Goal: Task Accomplishment & Management: Complete application form

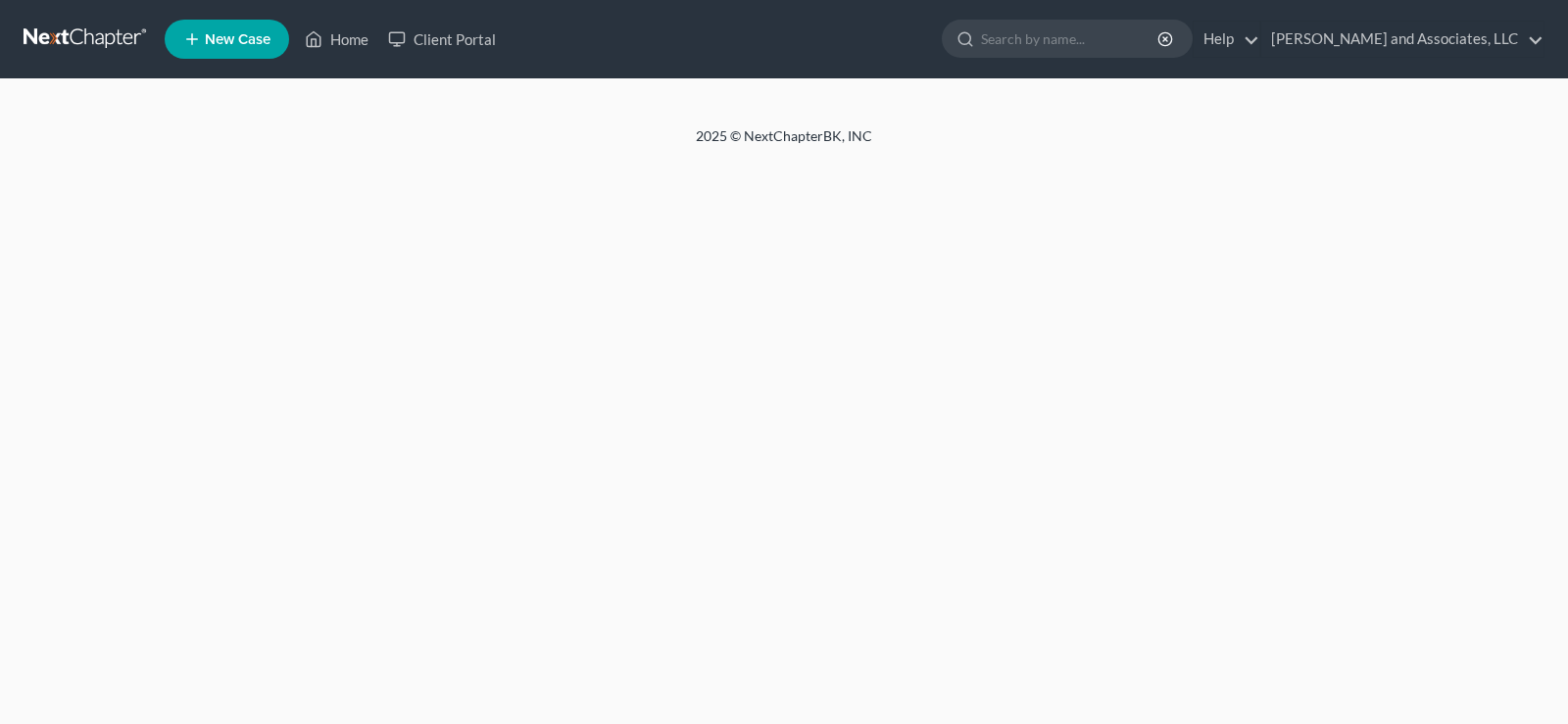
select select "1"
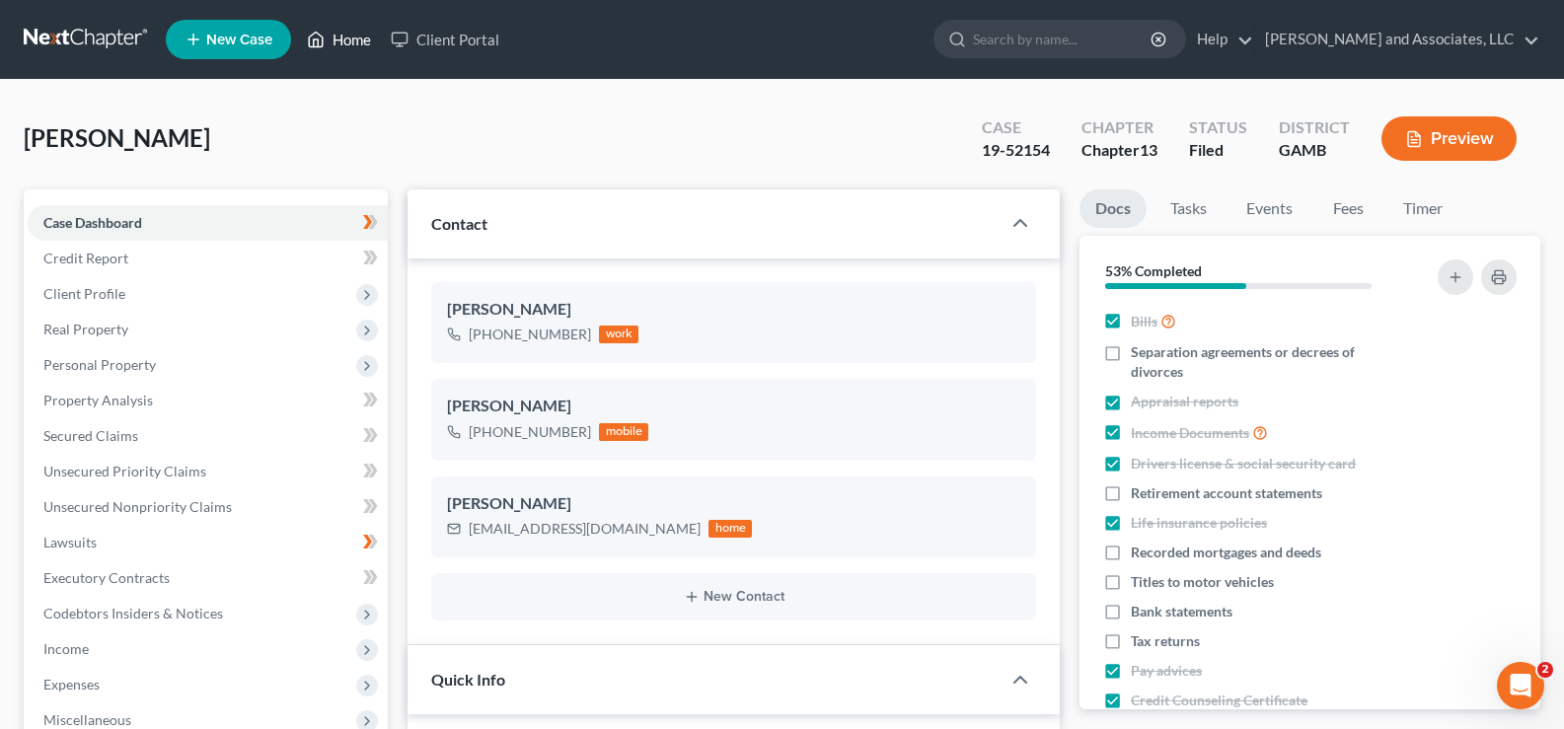
click at [345, 40] on link "Home" at bounding box center [339, 40] width 84 height 36
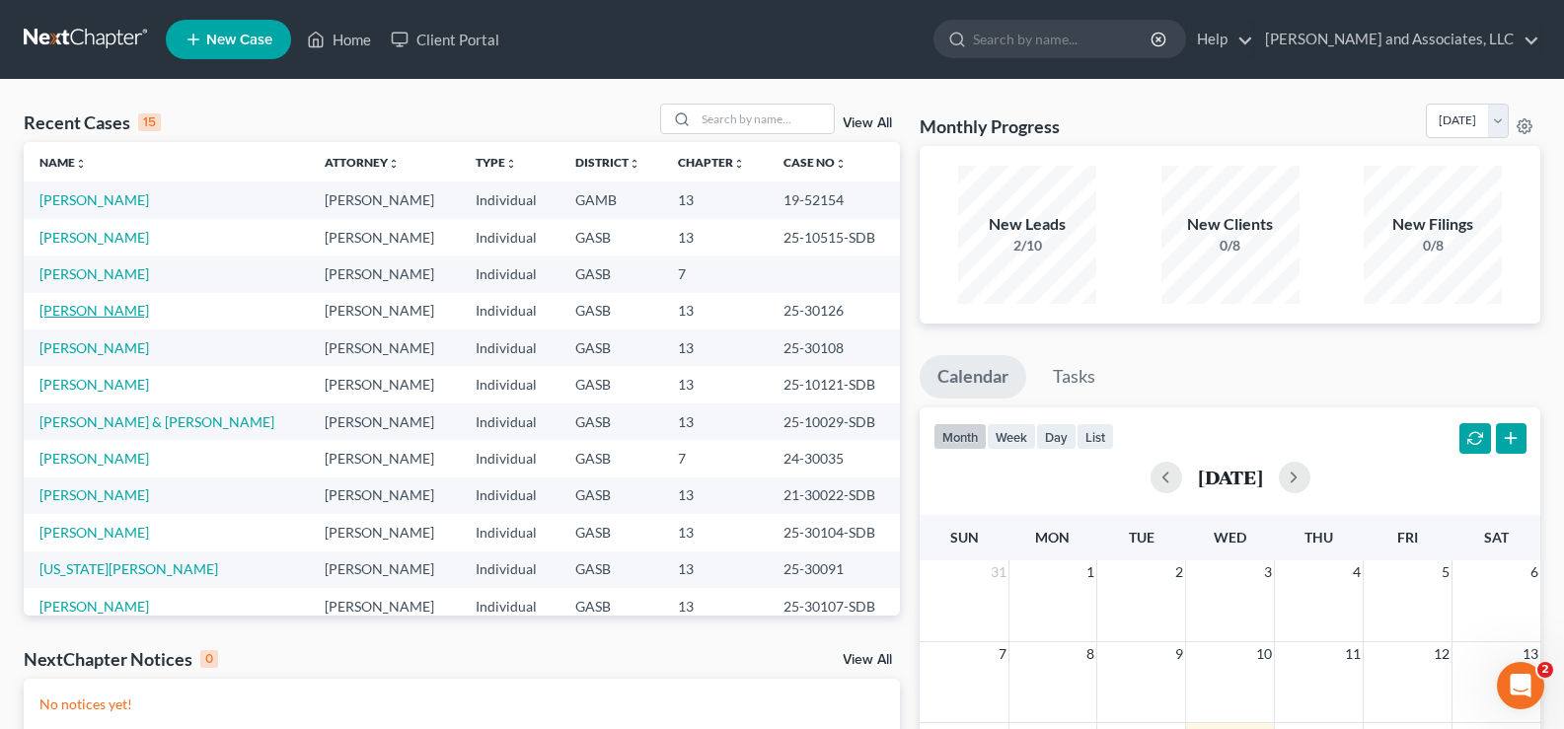
click at [107, 313] on link "[PERSON_NAME]" at bounding box center [94, 310] width 110 height 17
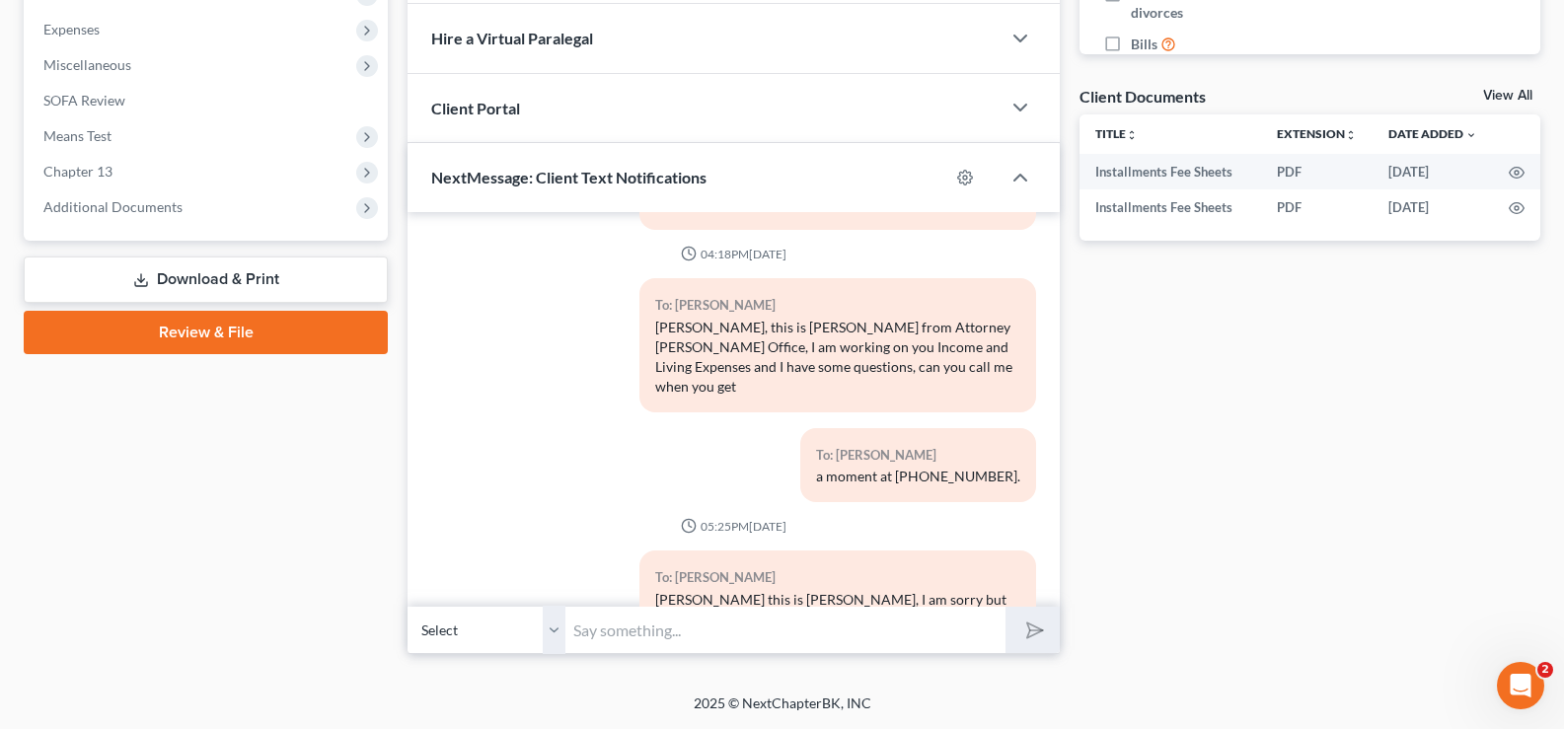
scroll to position [213, 0]
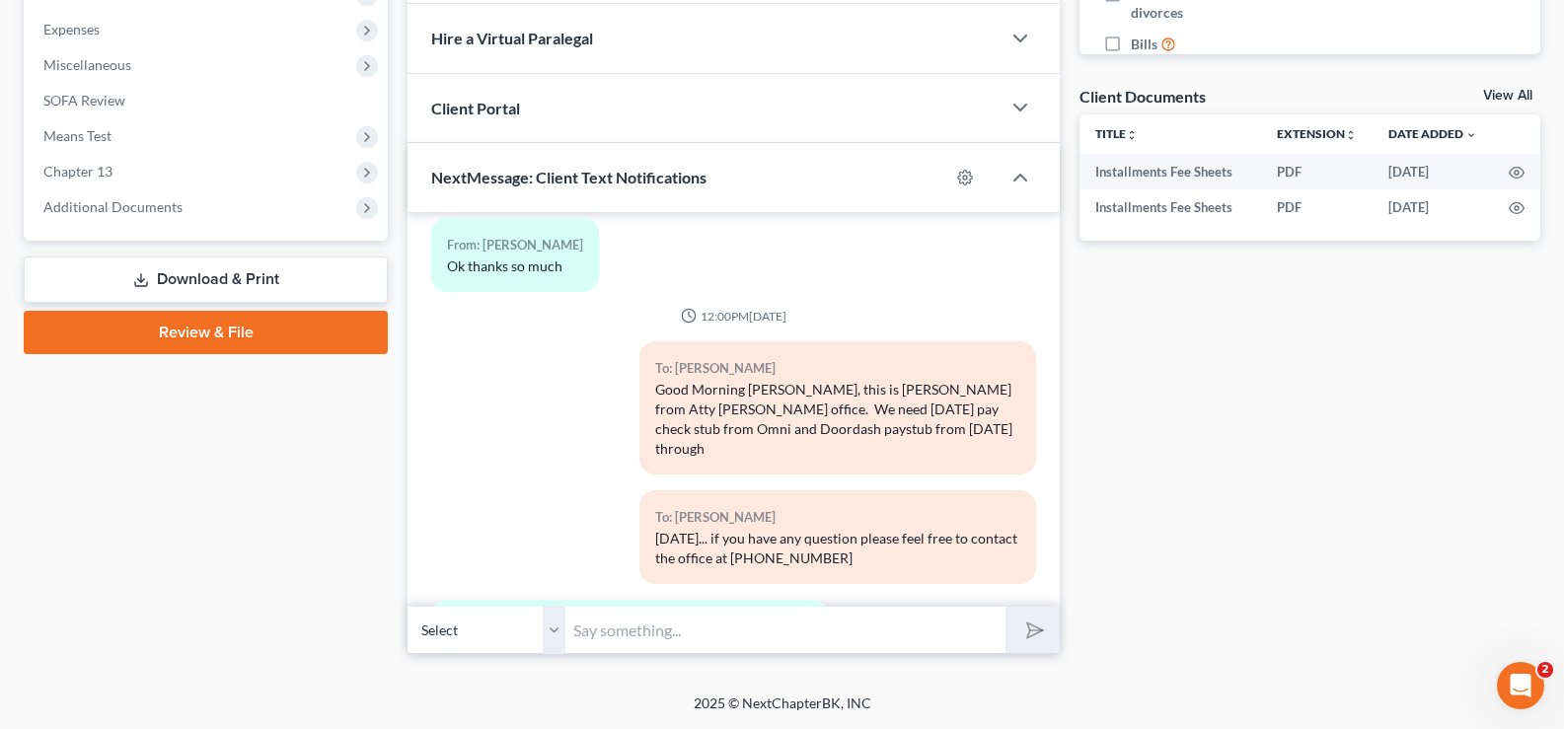
drag, startPoint x: 1044, startPoint y: 271, endPoint x: 1043, endPoint y: 258, distance: 13.9
click at [1044, 270] on div "04:44PM, 09/11/2025 To: Latreece Collins Hello Ms. Collins, this is Louvenia fr…" at bounding box center [734, 409] width 652 height 395
click at [1194, 414] on div "Docs Tasks Events Fees Timer 0% Completed Nothing here yet! Credit Counseling C…" at bounding box center [1310, 94] width 481 height 1121
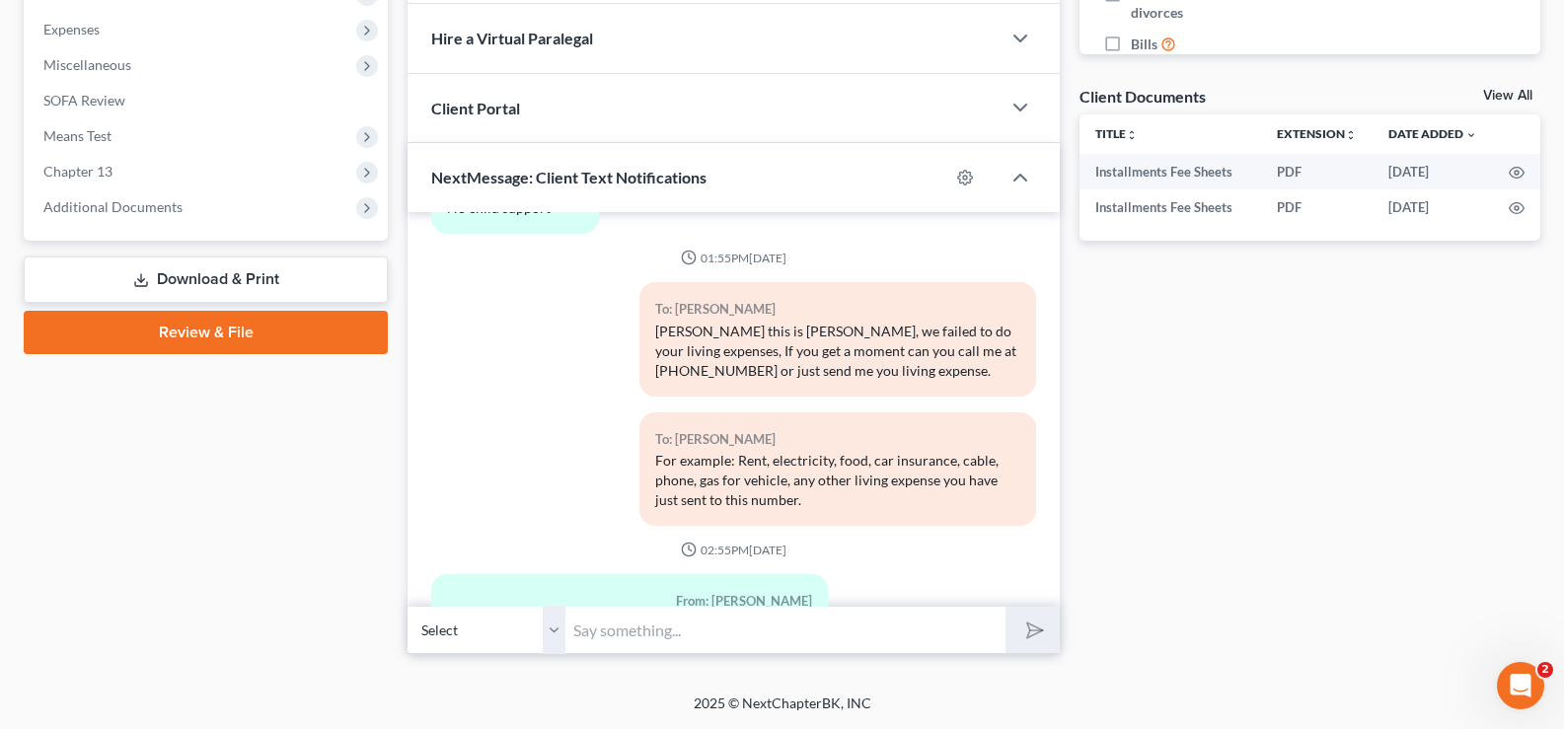
scroll to position [1655, 0]
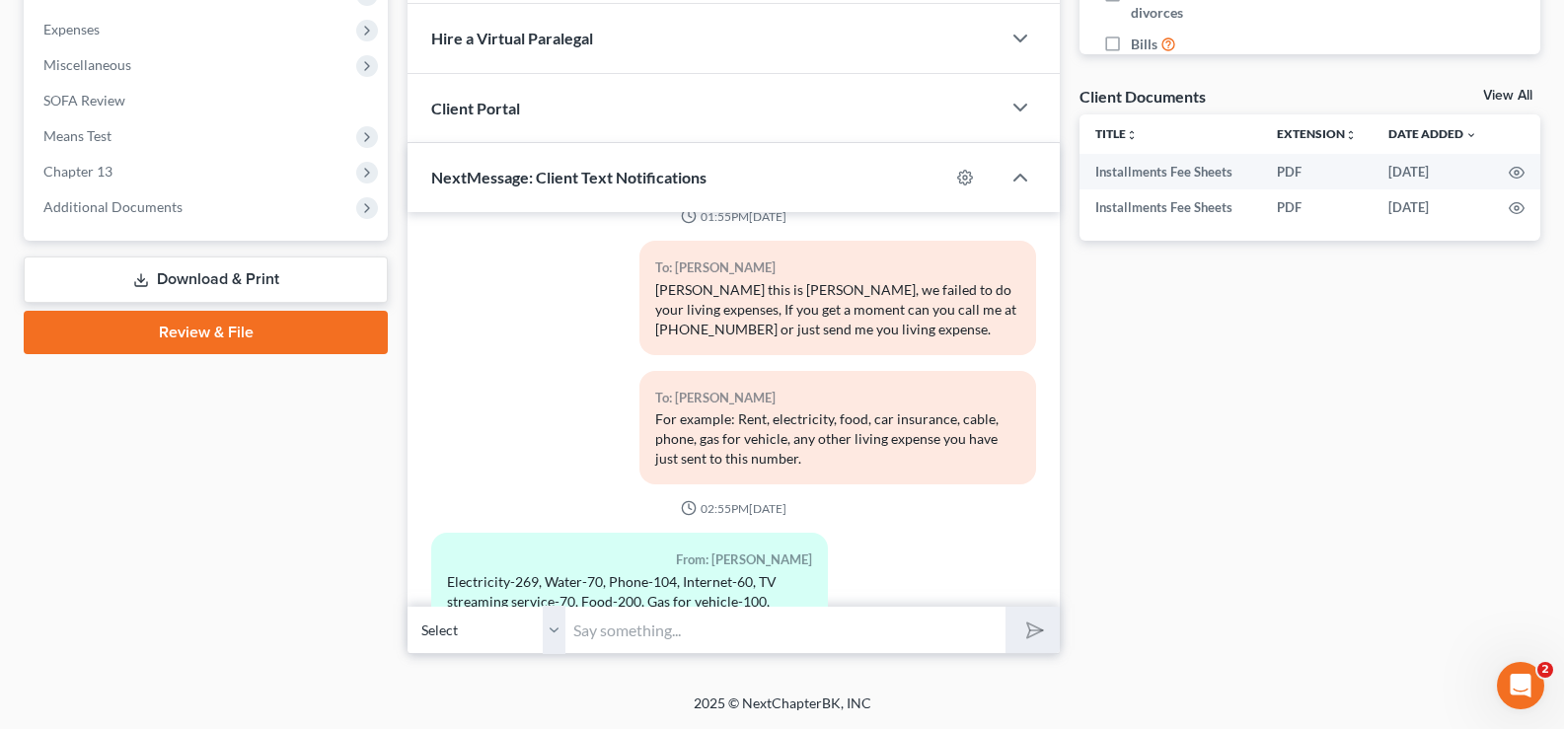
click at [645, 627] on input "text" at bounding box center [786, 630] width 440 height 48
type input "Do you have a mortgage or pay rent?"
click at [1006, 607] on button "submit" at bounding box center [1033, 630] width 54 height 46
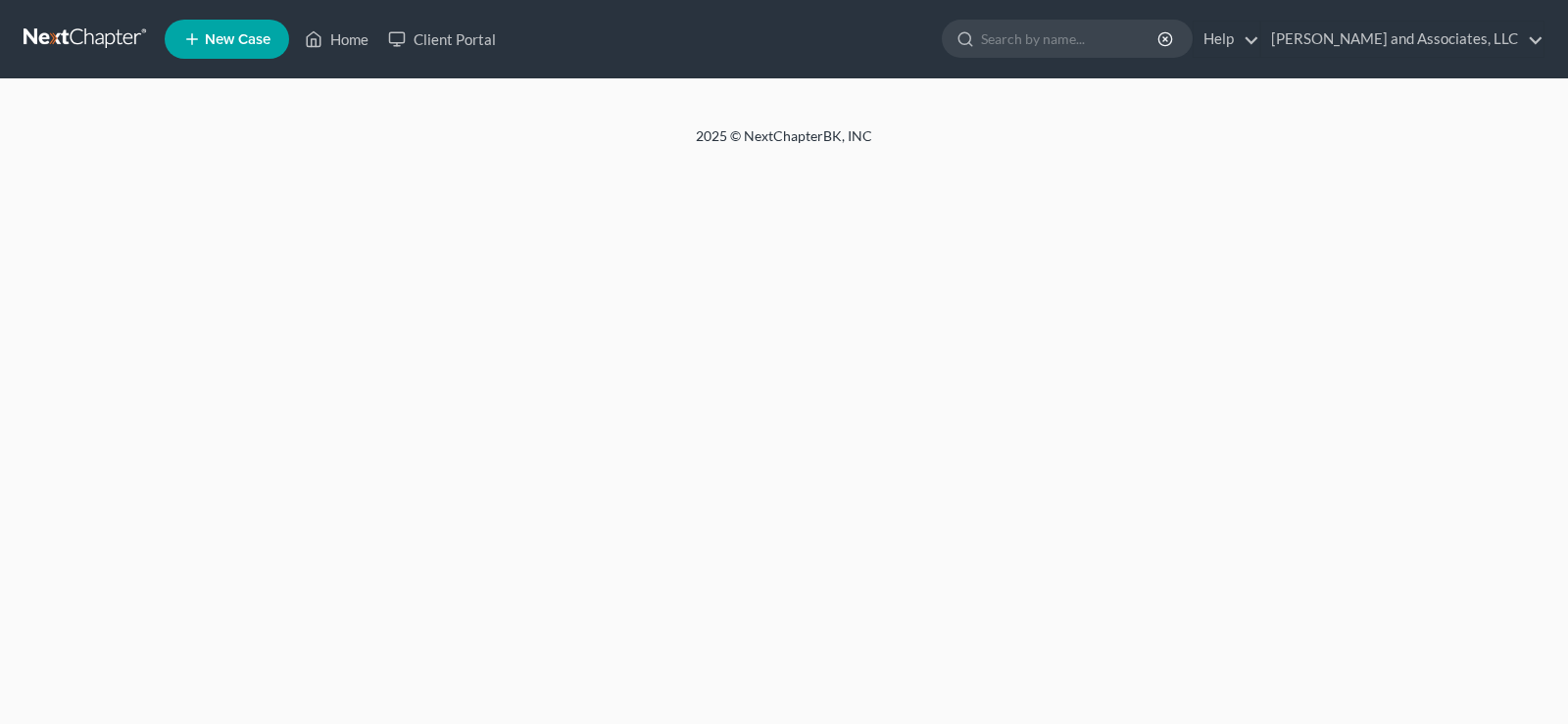
select select "2"
select select "1"
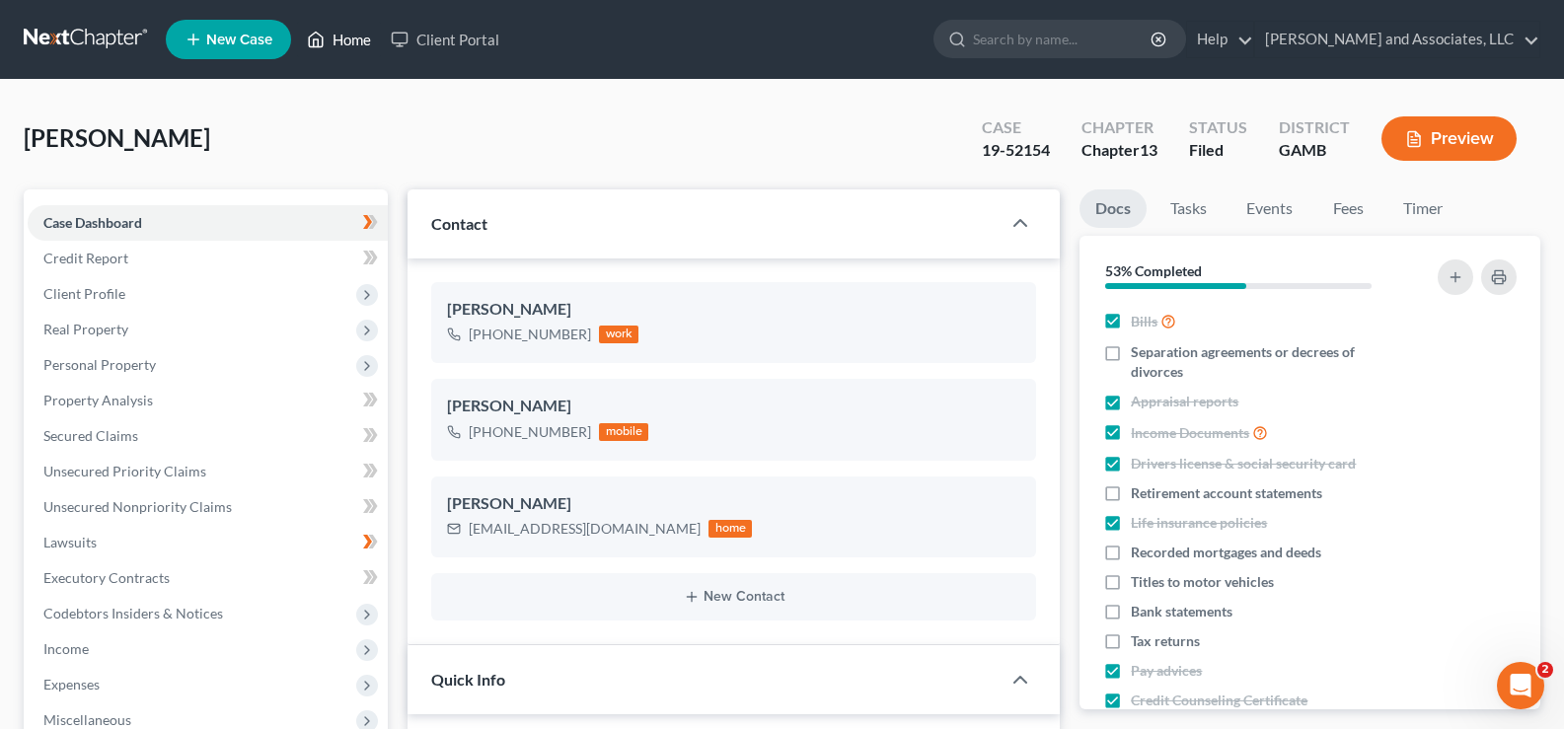
click at [363, 37] on link "Home" at bounding box center [339, 40] width 84 height 36
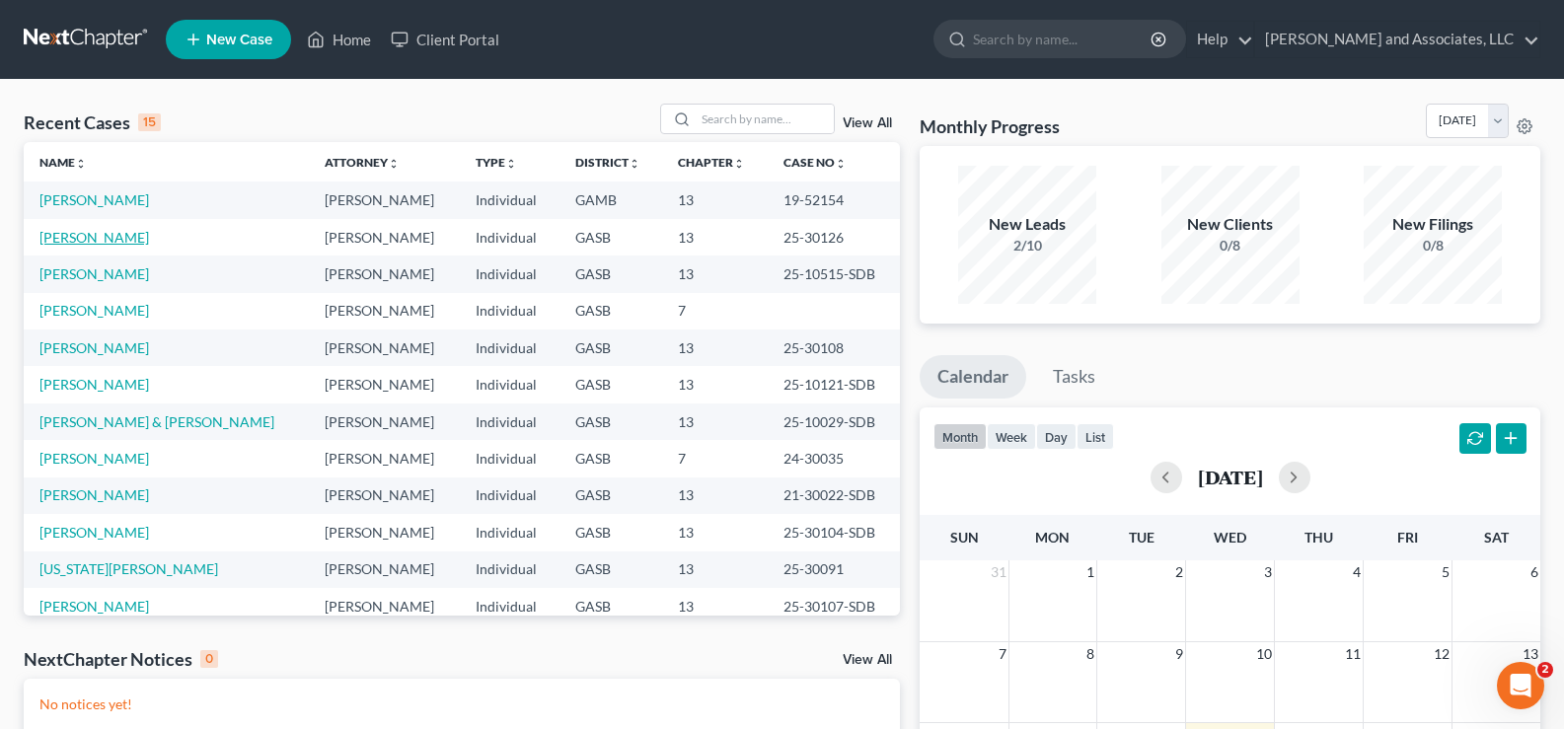
click at [128, 241] on link "[PERSON_NAME]" at bounding box center [94, 237] width 110 height 17
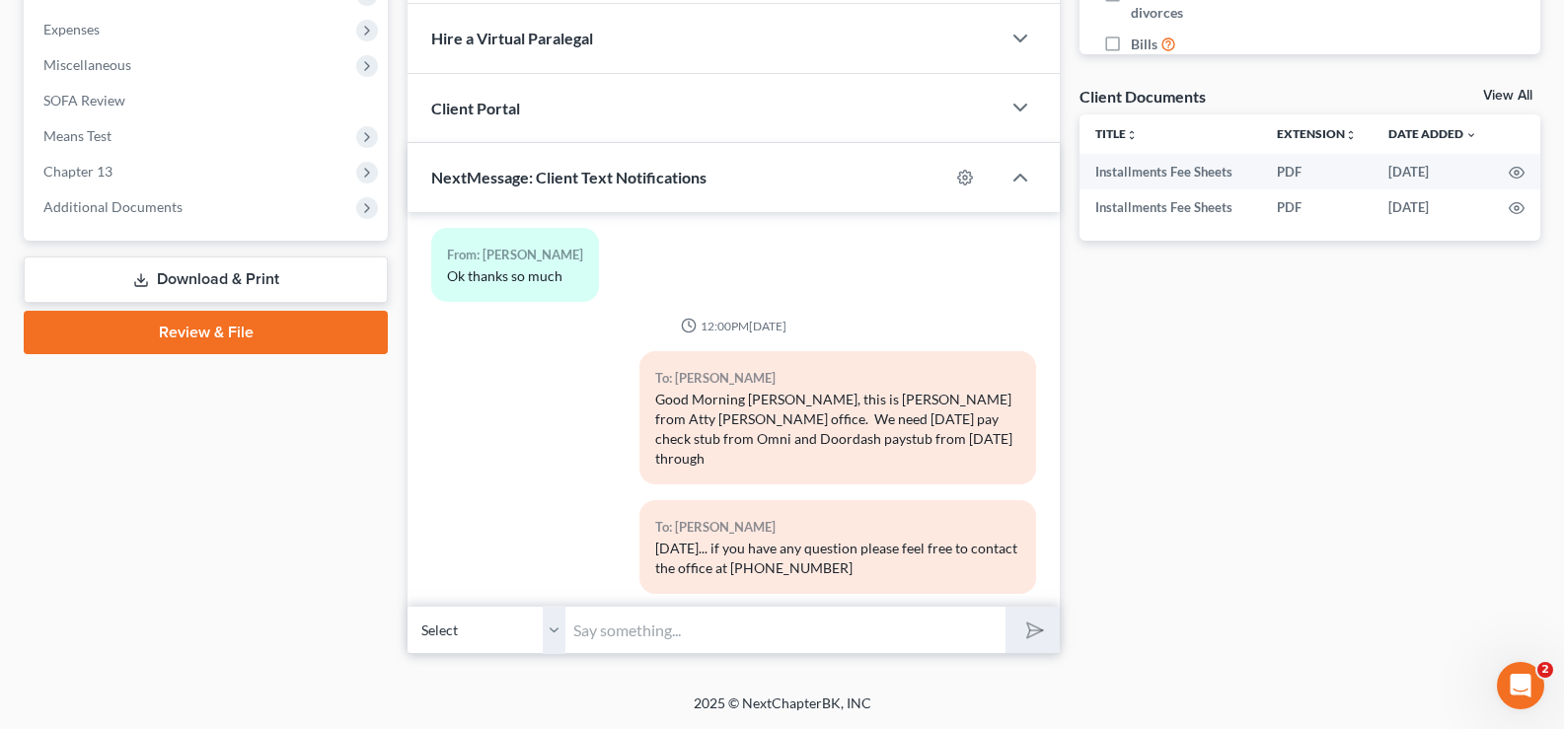
scroll to position [179, 0]
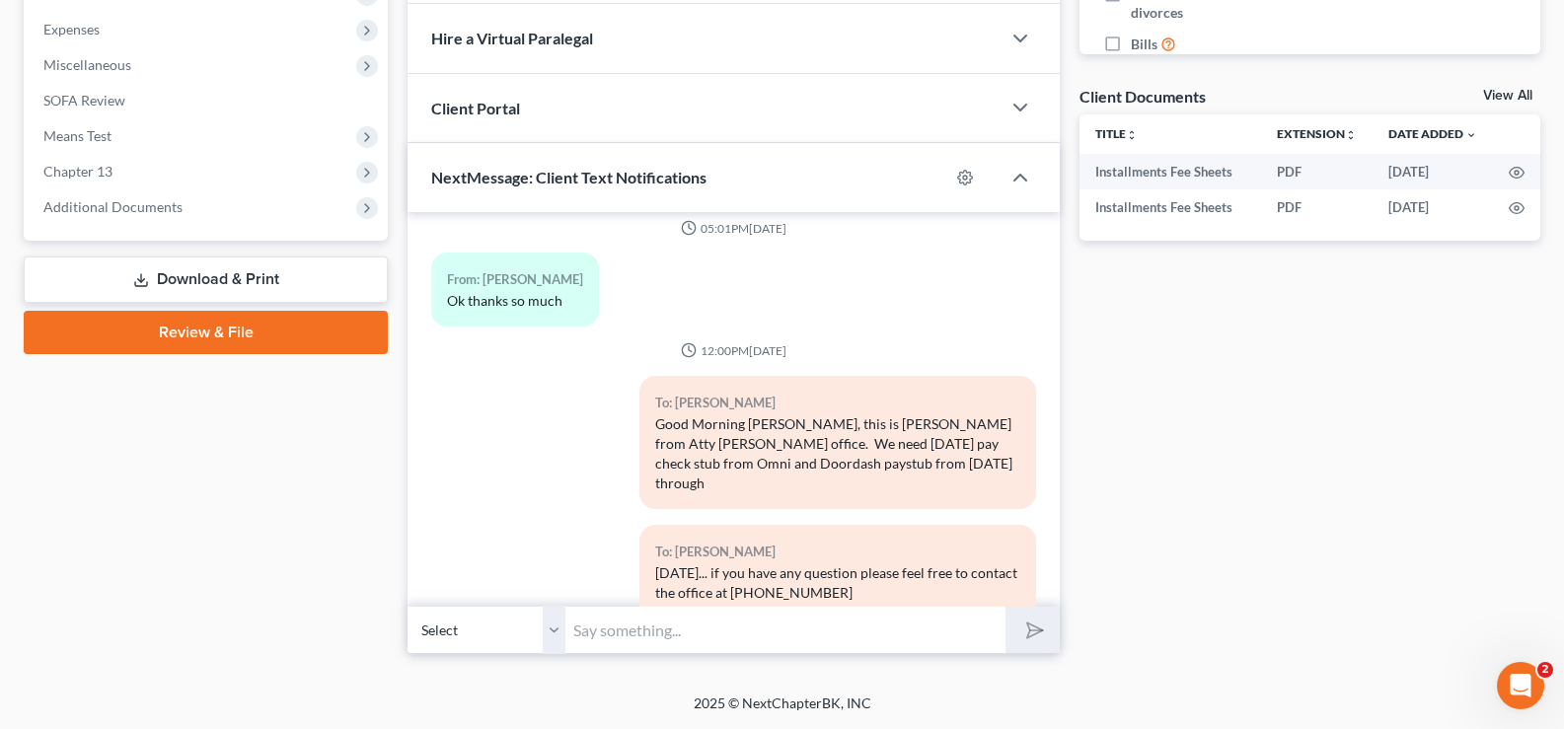
click at [1063, 280] on div "Updates & News × Georgia Southern District Notes Take a look at NextChapter's D…" at bounding box center [734, 94] width 672 height 1121
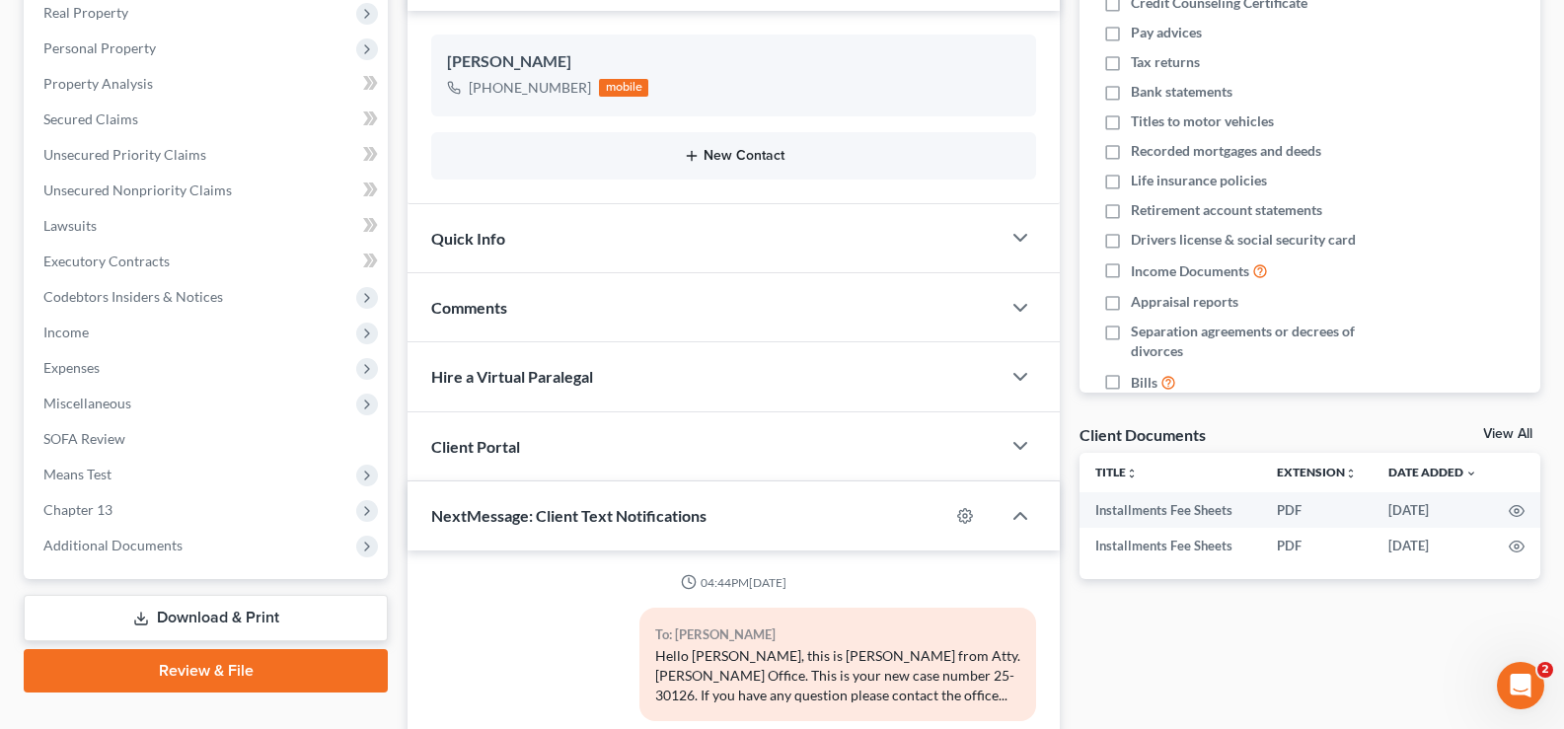
scroll to position [162, 0]
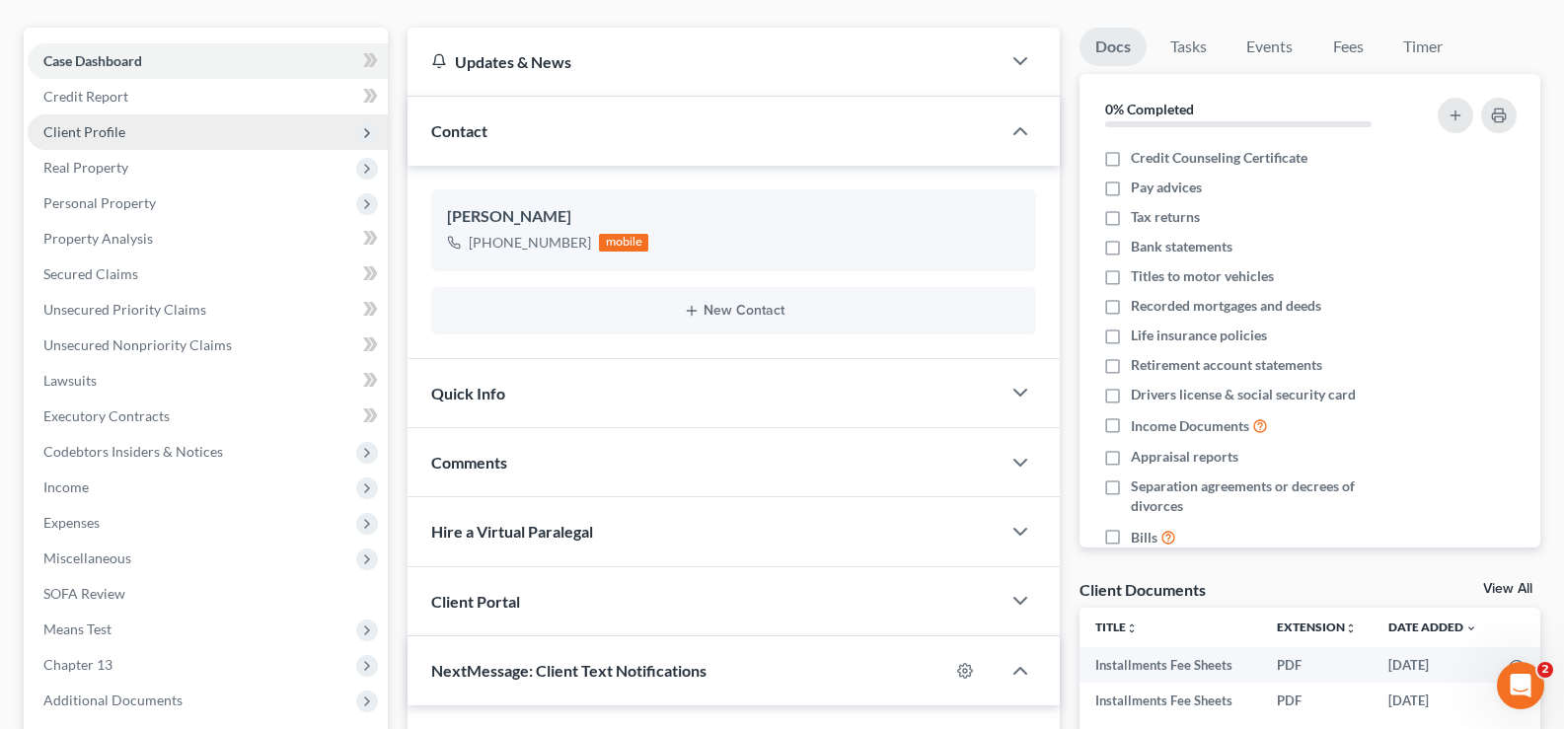
click at [92, 137] on span "Client Profile" at bounding box center [84, 131] width 82 height 17
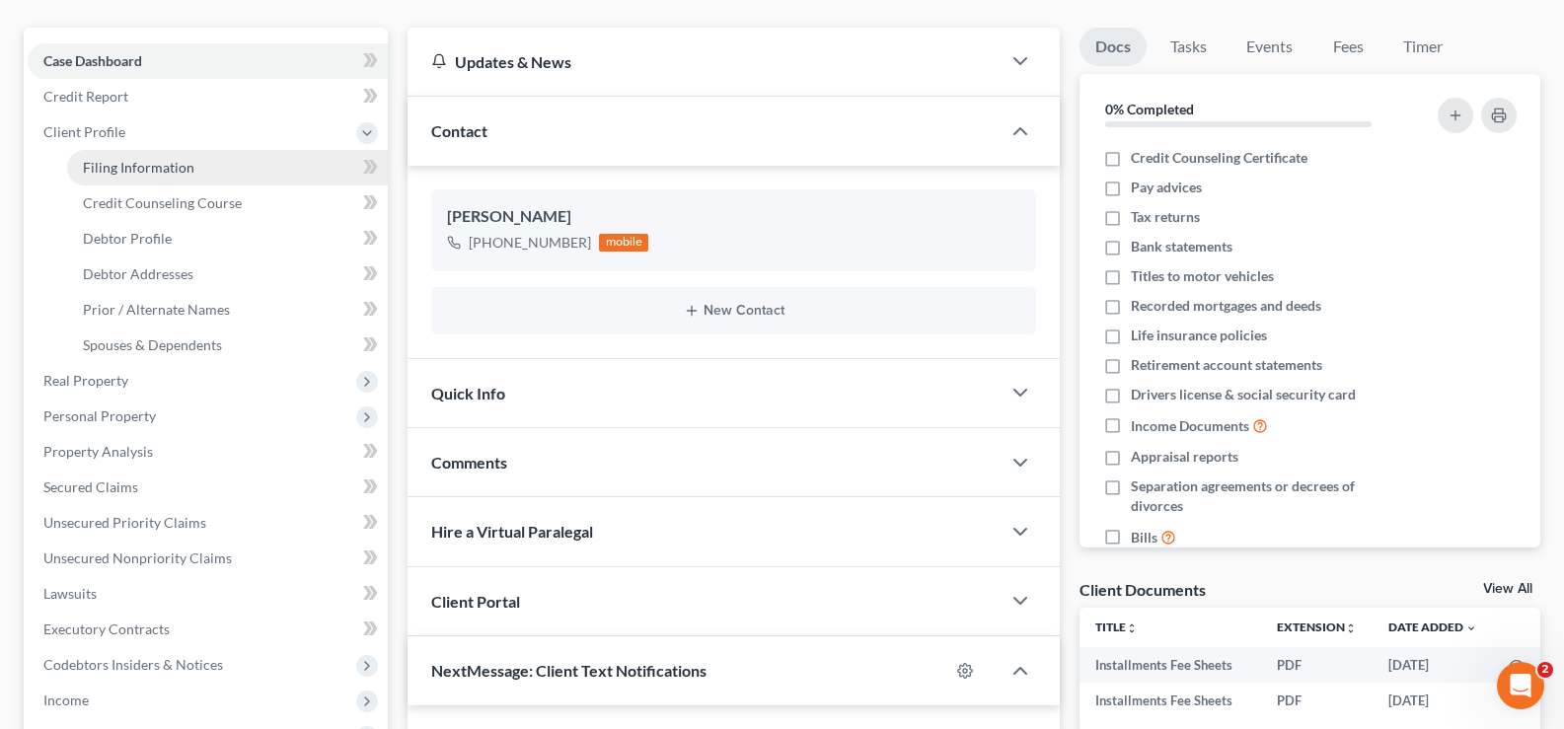
click at [150, 165] on span "Filing Information" at bounding box center [139, 167] width 112 height 17
select select "1"
select select "0"
select select "3"
select select "10"
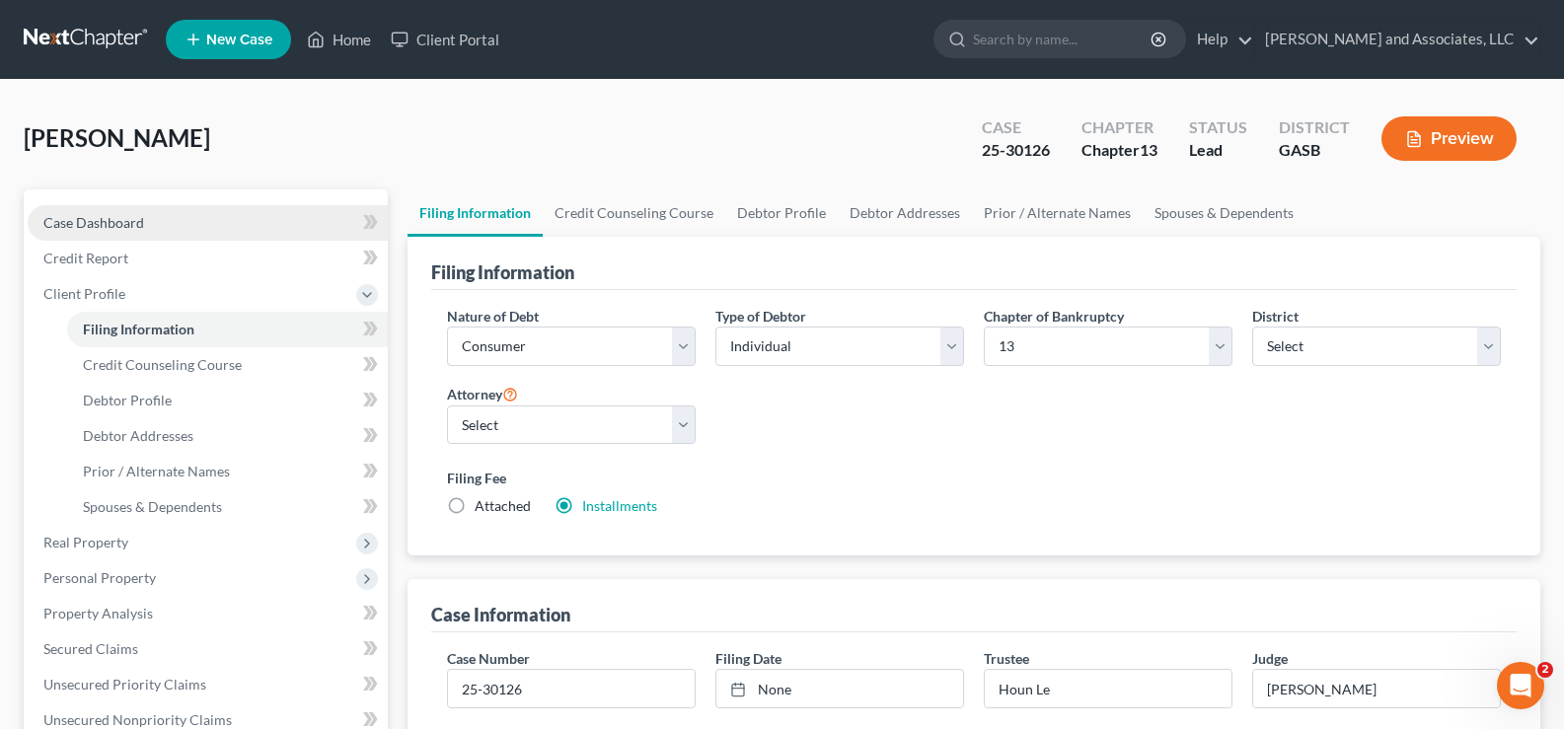
click at [129, 223] on span "Case Dashboard" at bounding box center [93, 222] width 101 height 17
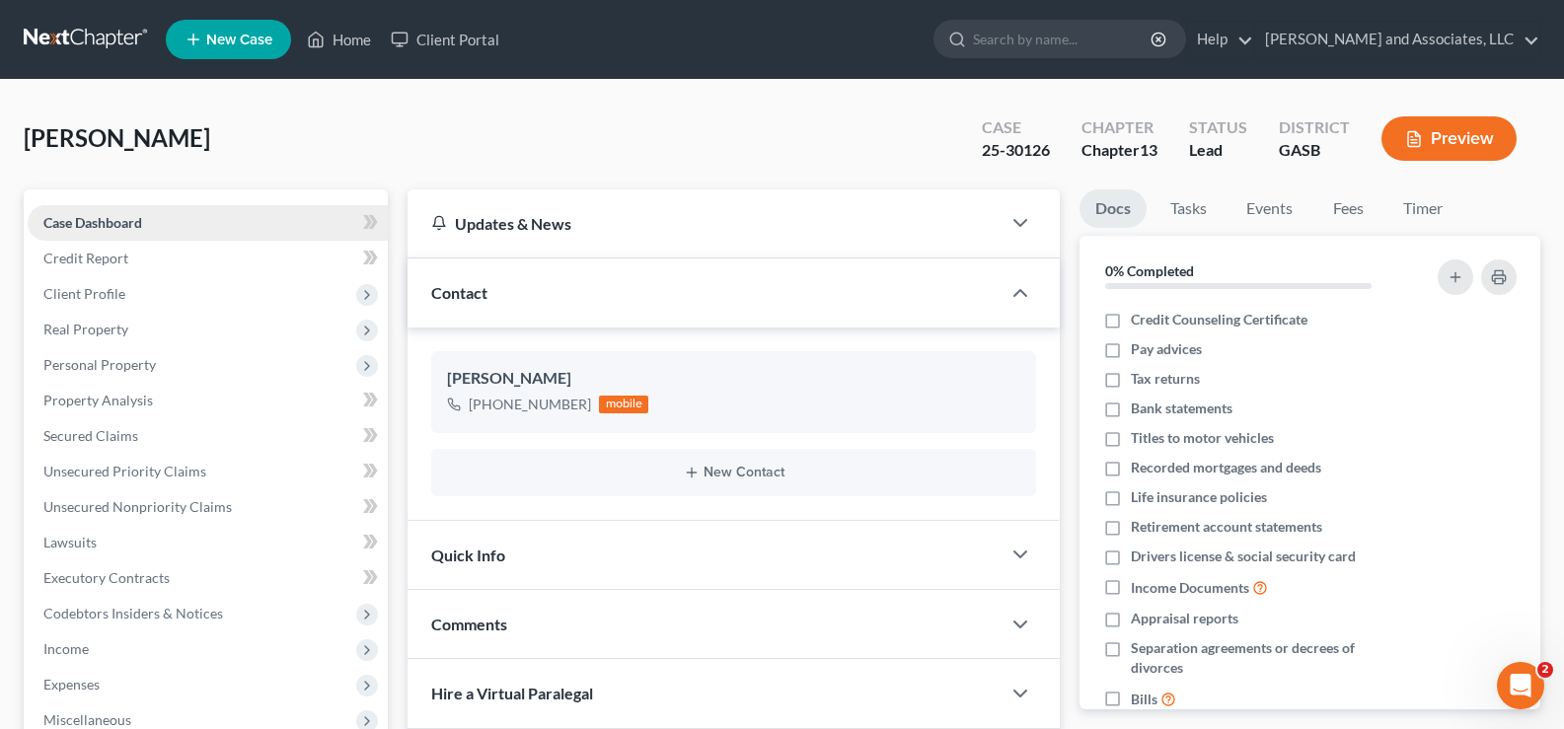
click at [109, 214] on span "Case Dashboard" at bounding box center [92, 222] width 99 height 17
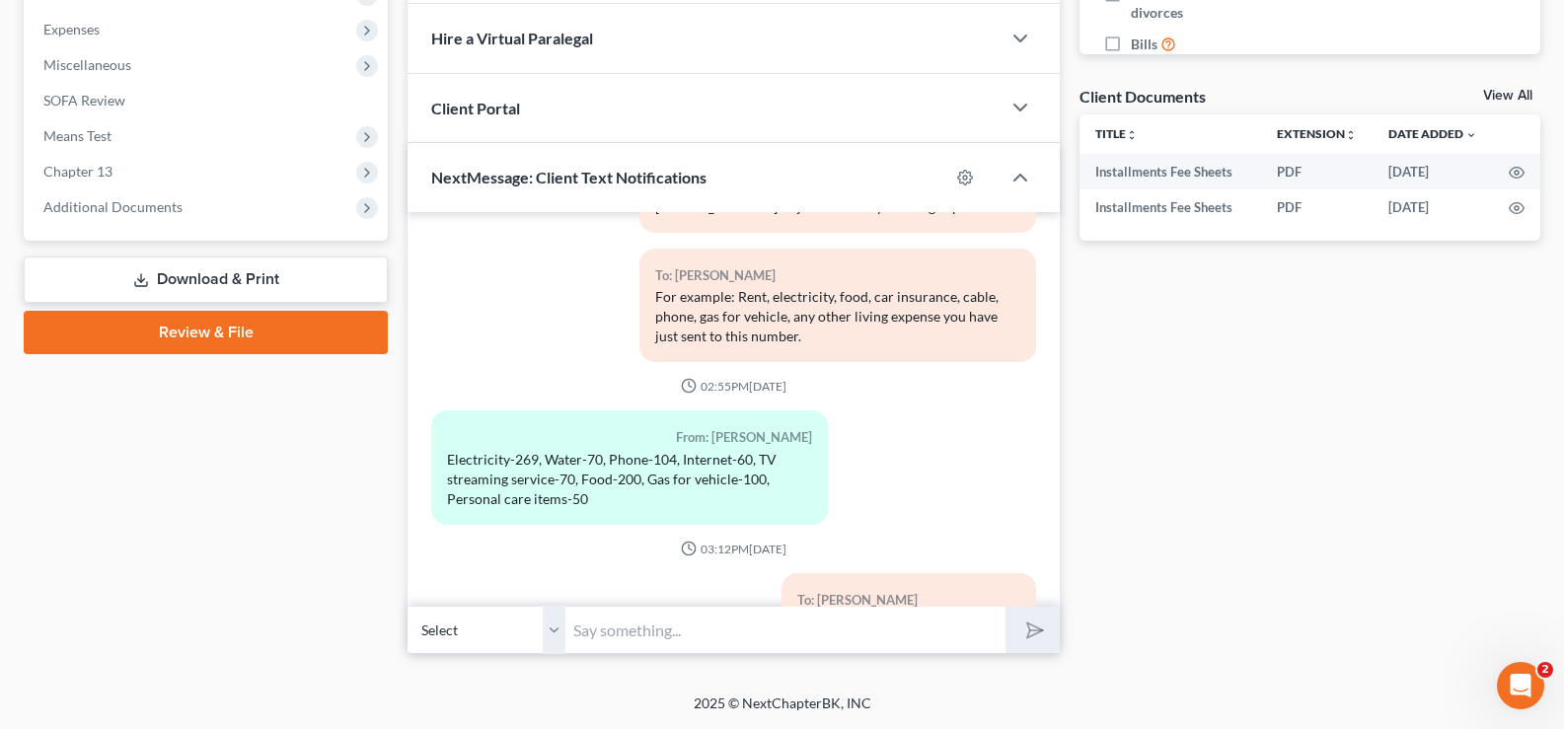
scroll to position [1779, 0]
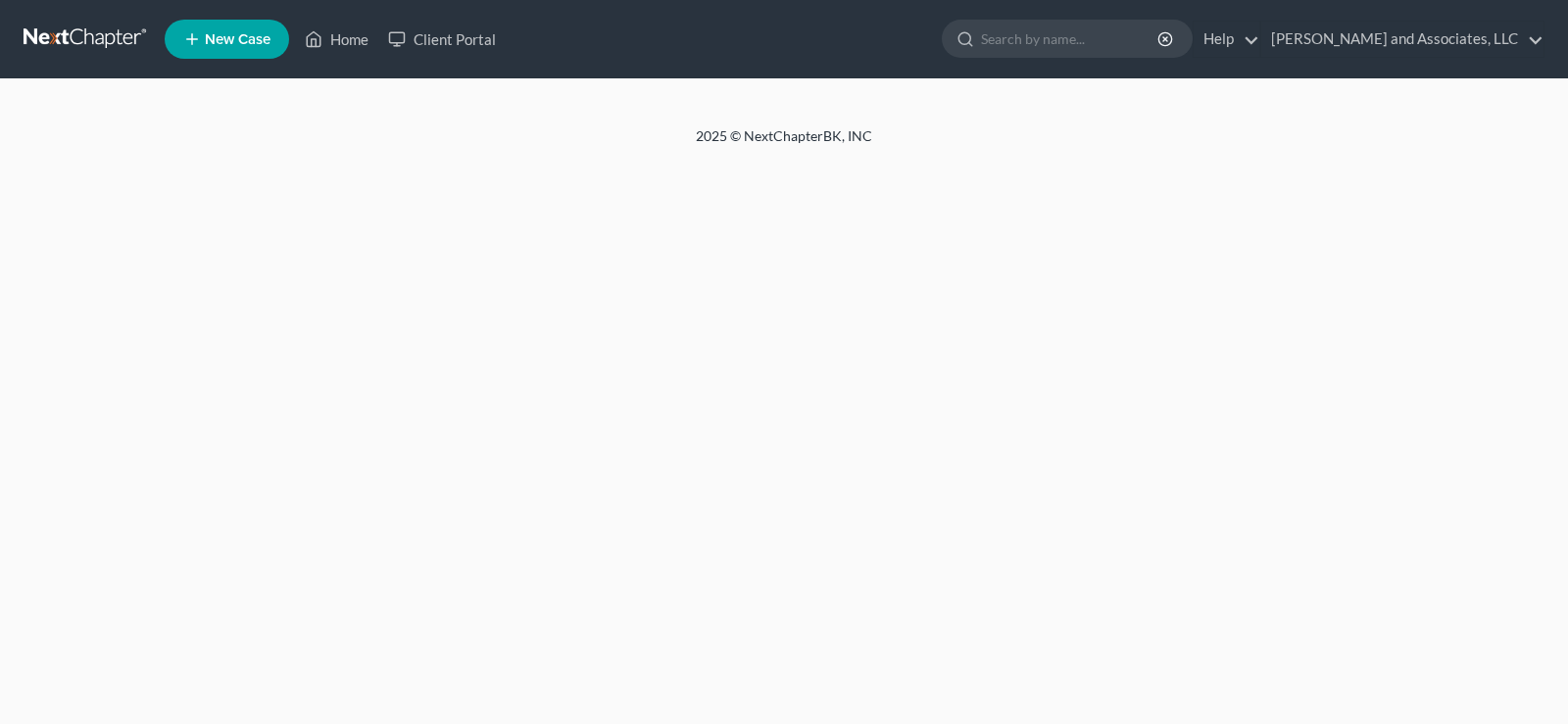
select select "1"
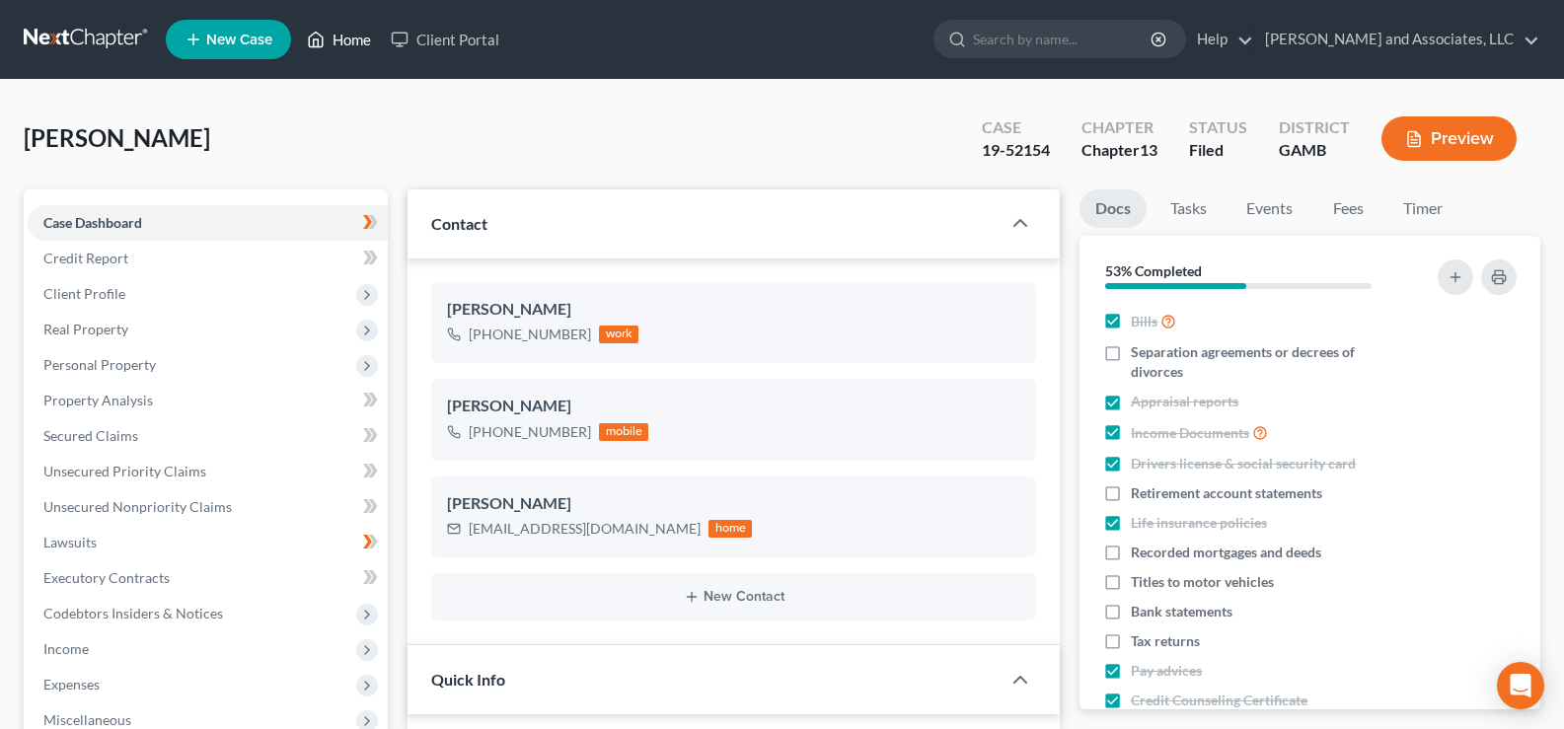
click at [364, 42] on link "Home" at bounding box center [339, 40] width 84 height 36
click at [366, 42] on link "Home" at bounding box center [339, 40] width 84 height 36
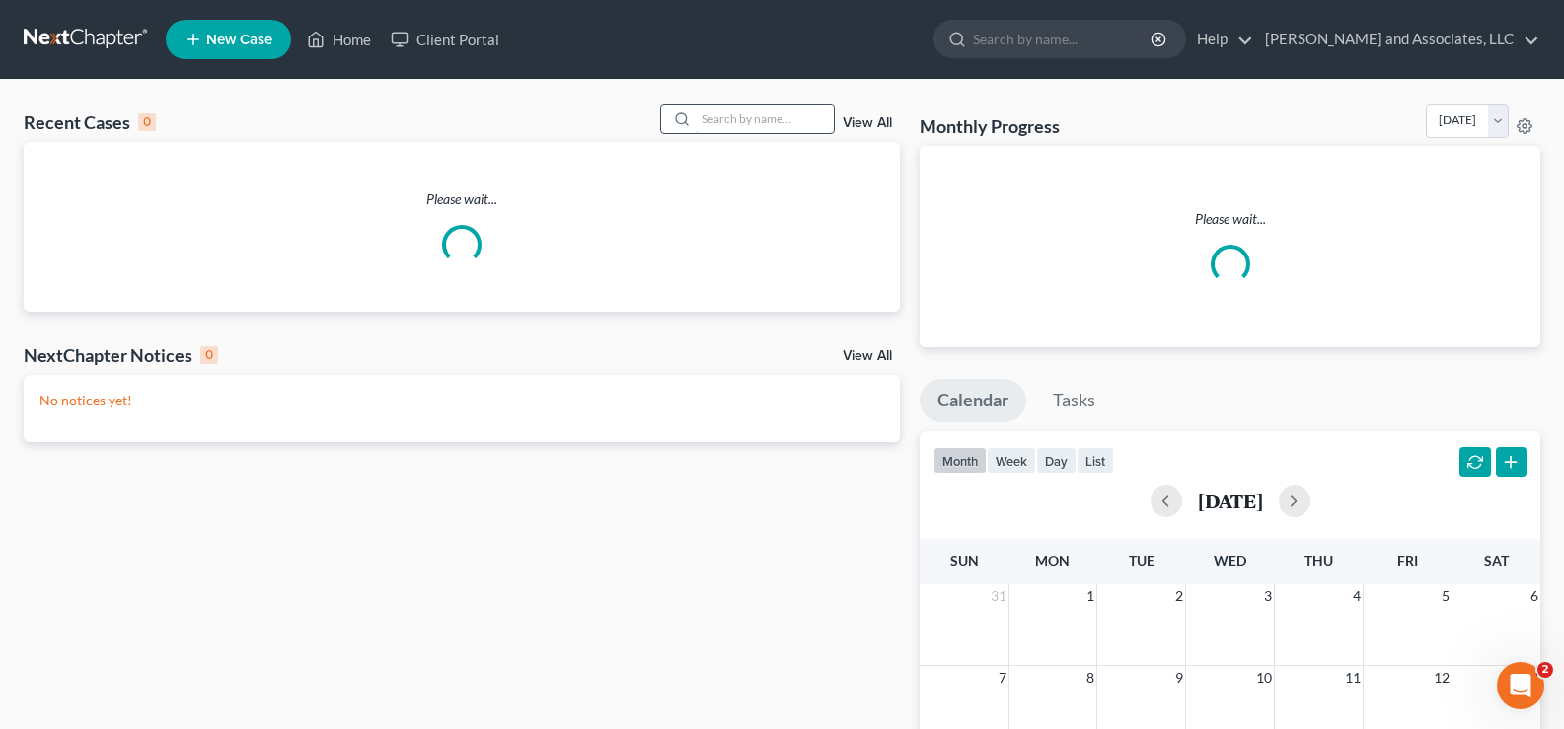
click at [791, 124] on input "search" at bounding box center [765, 119] width 138 height 29
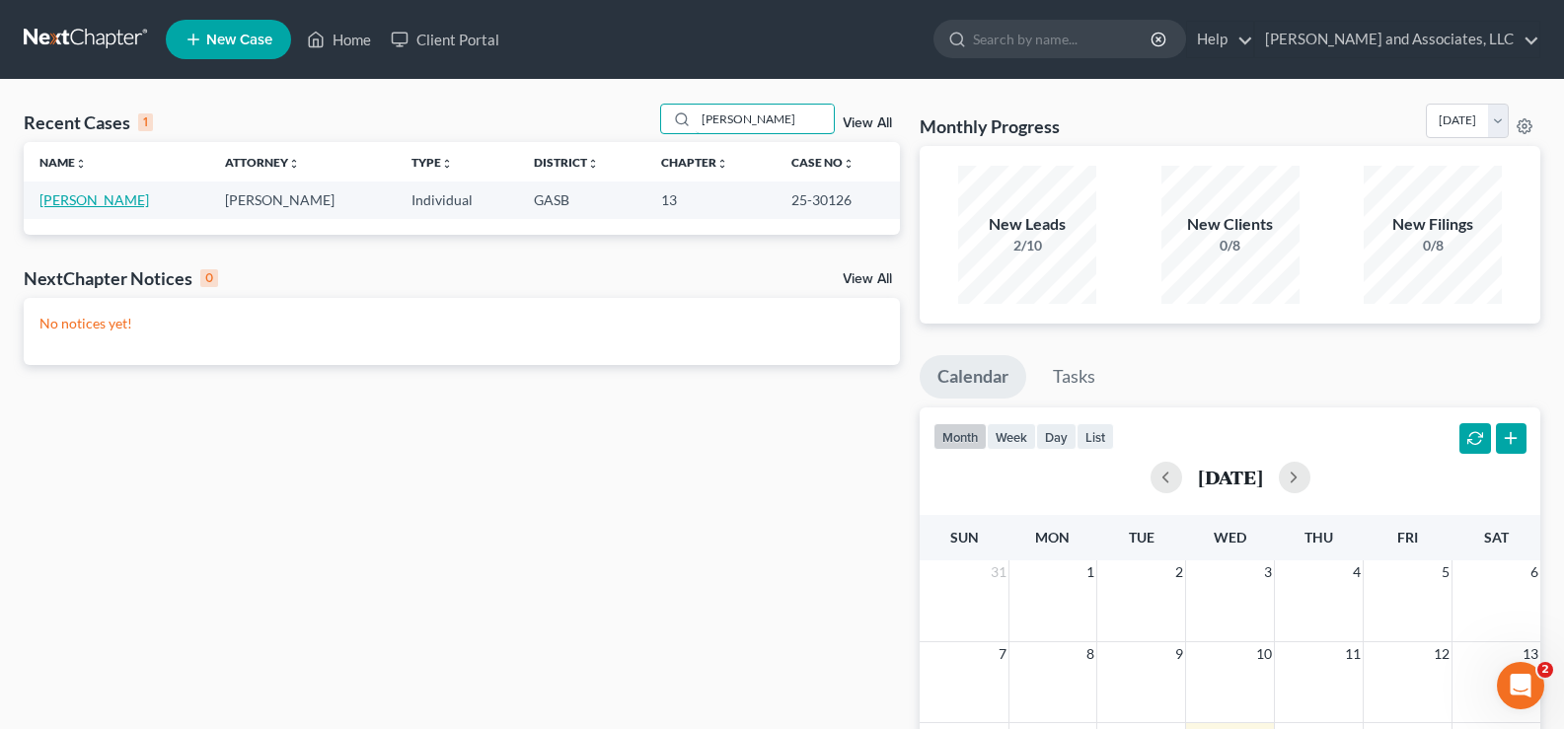
type input "[PERSON_NAME]"
click at [105, 203] on link "[PERSON_NAME]" at bounding box center [94, 199] width 110 height 17
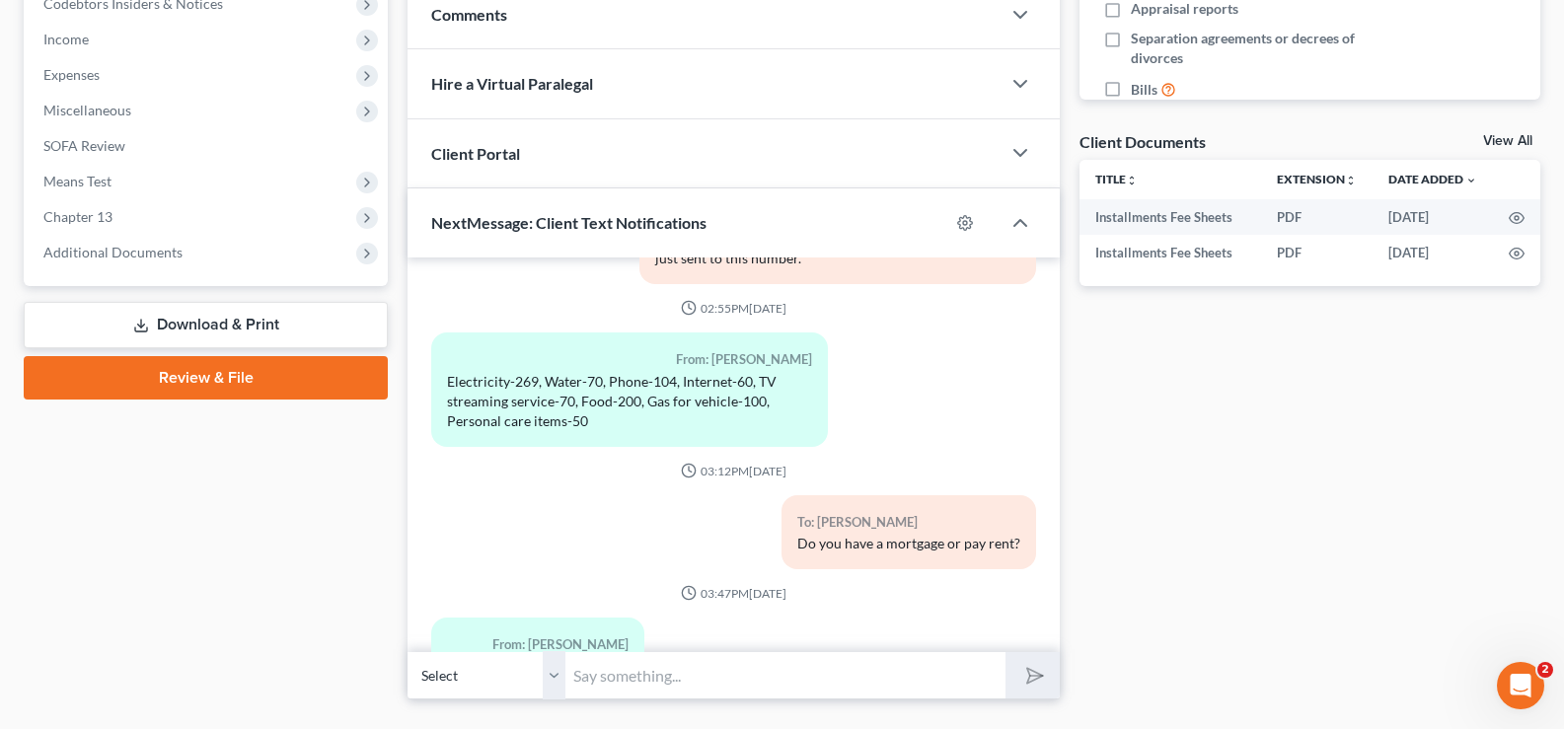
scroll to position [655, 0]
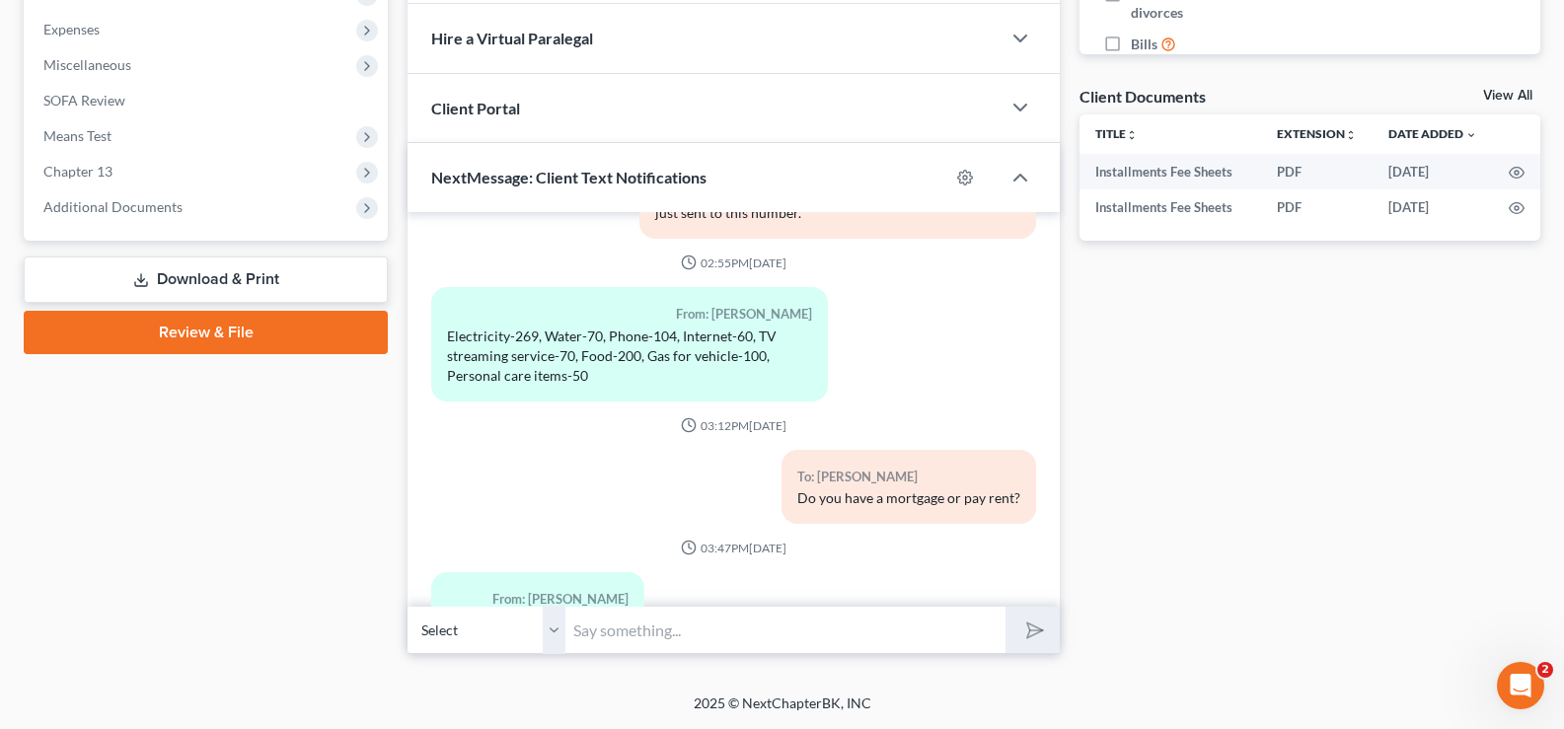
click at [607, 631] on input "text" at bounding box center [786, 630] width 440 height 48
type input "d"
type input "Do you live with a family member?"
click at [1006, 607] on button "submit" at bounding box center [1033, 630] width 54 height 46
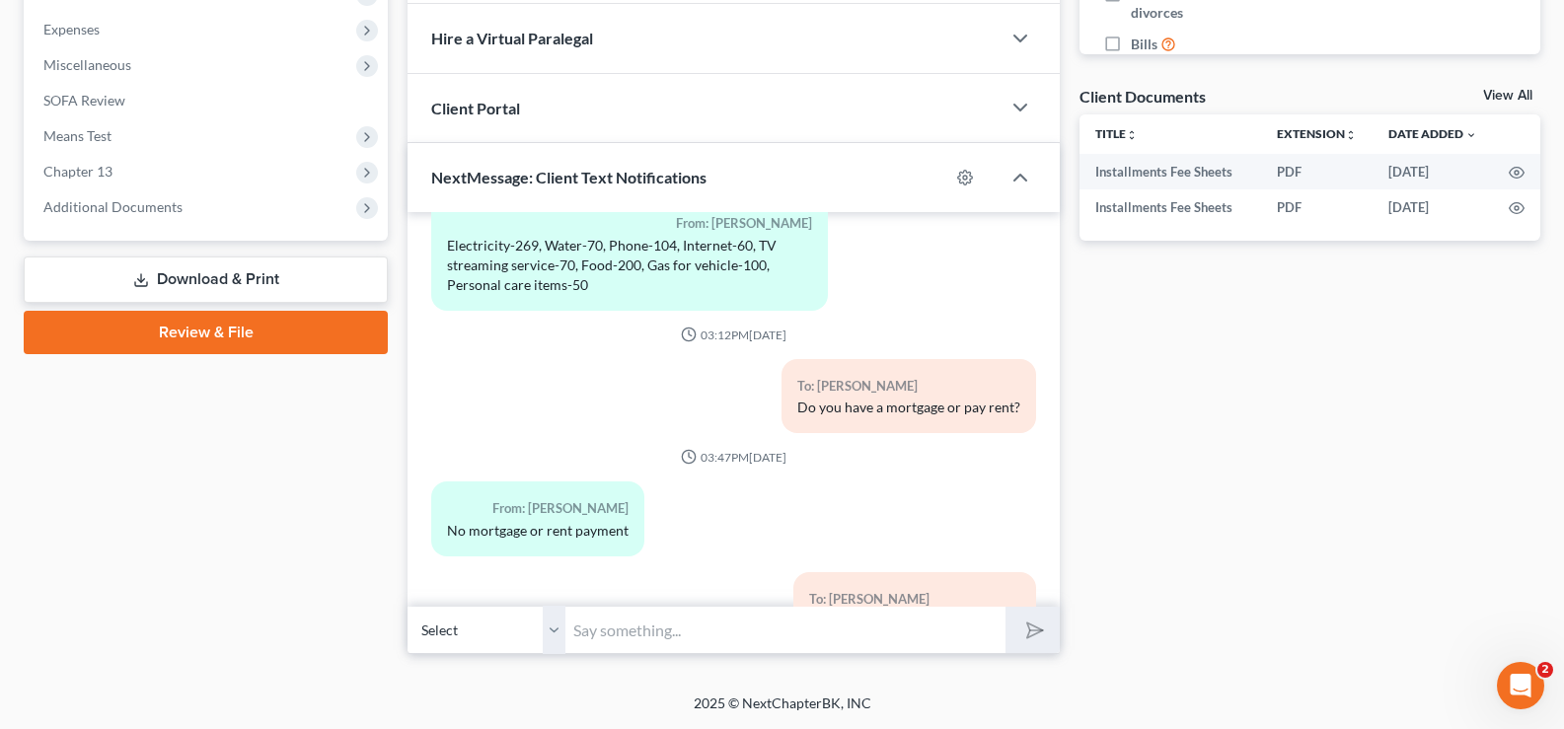
scroll to position [2101, 0]
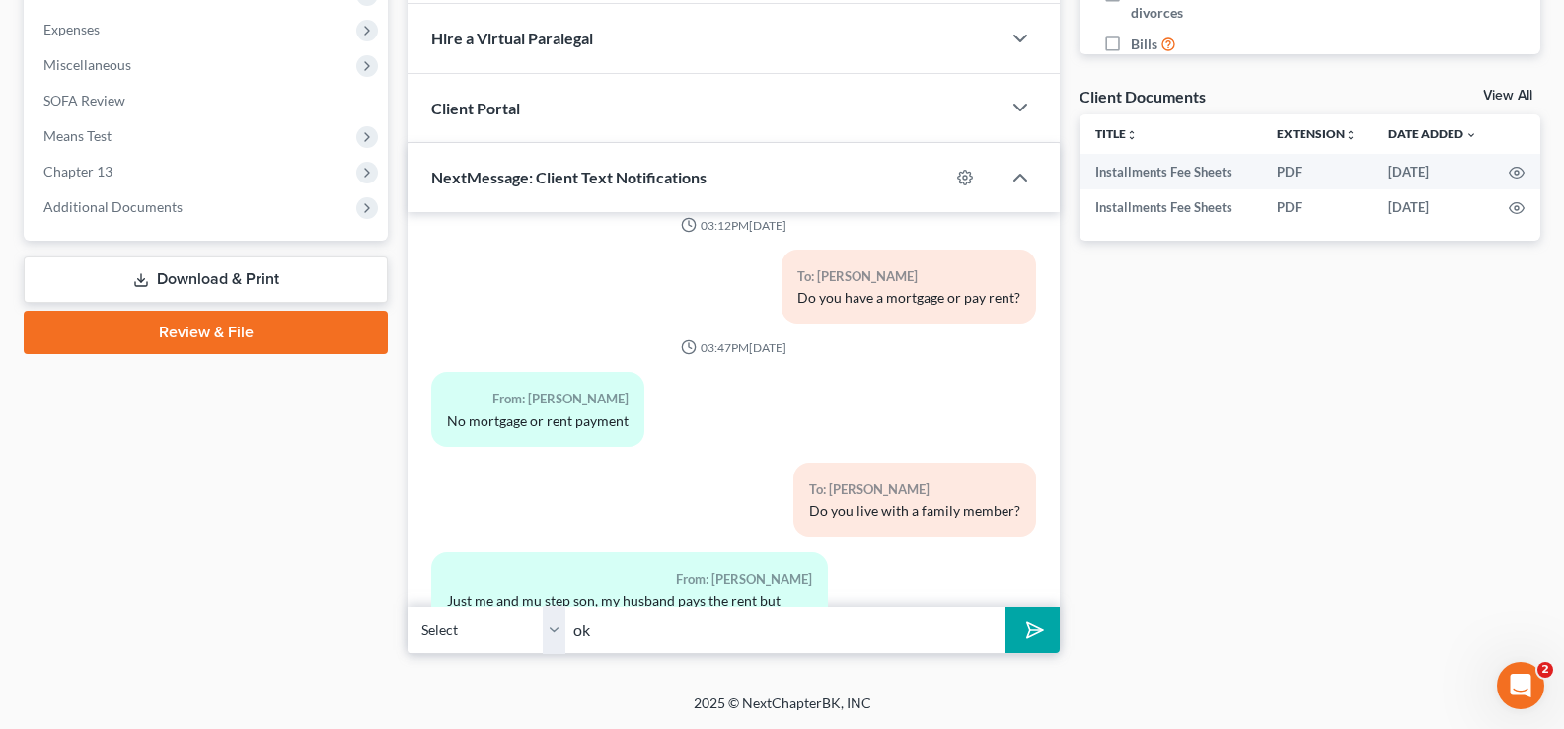
type input "o"
type input "Okay...Thanks."
click at [1006, 607] on button "submit" at bounding box center [1033, 630] width 54 height 46
